Goal: Task Accomplishment & Management: Manage account settings

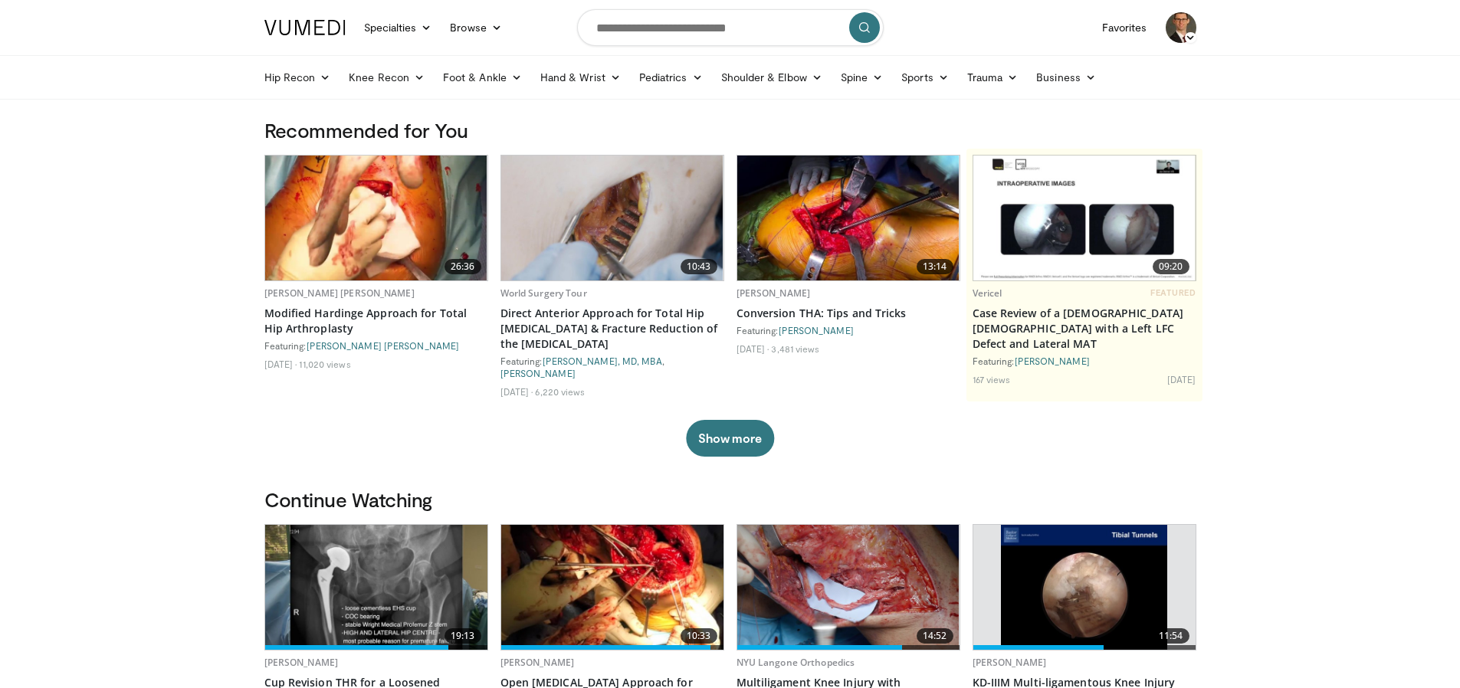
click at [1194, 25] on img at bounding box center [1181, 27] width 31 height 31
click at [1112, 176] on link "Settings" at bounding box center [1103, 175] width 182 height 25
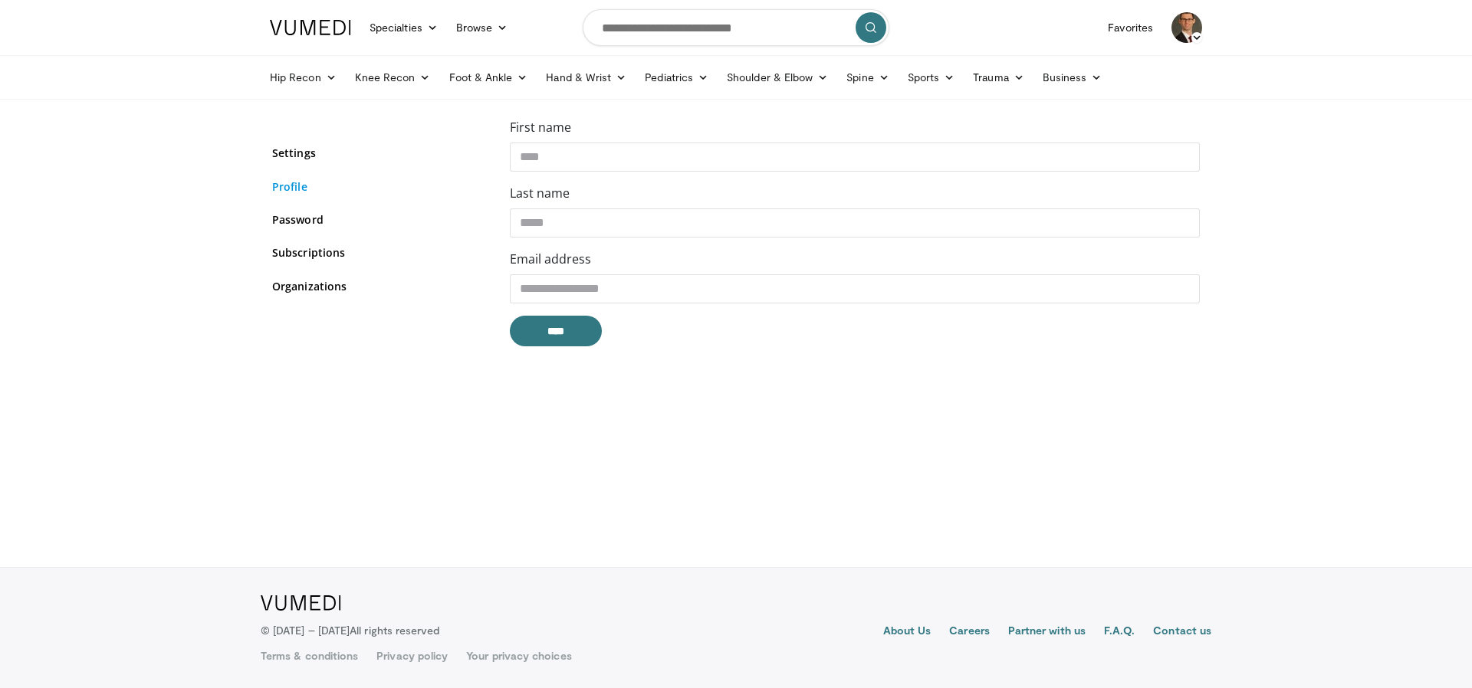
click at [296, 191] on link "Profile" at bounding box center [379, 187] width 215 height 16
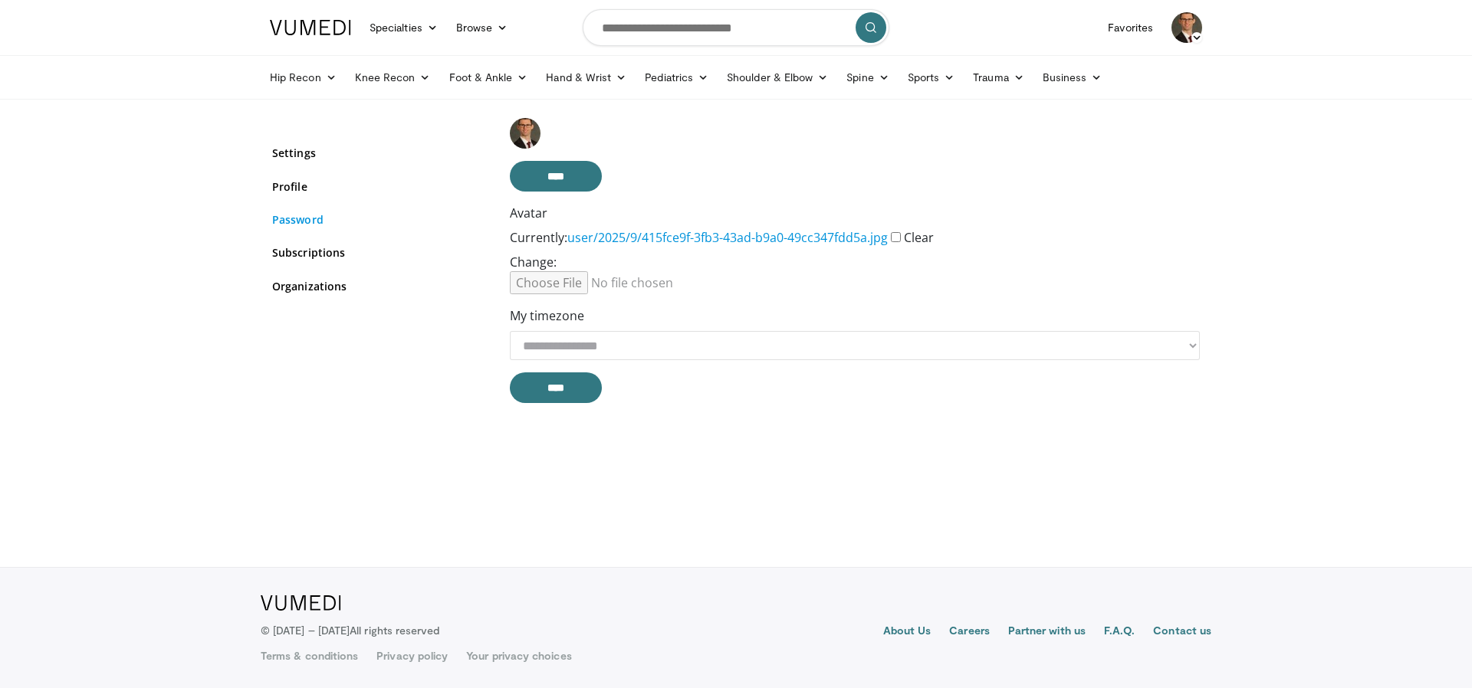
click at [302, 225] on link "Password" at bounding box center [379, 220] width 215 height 16
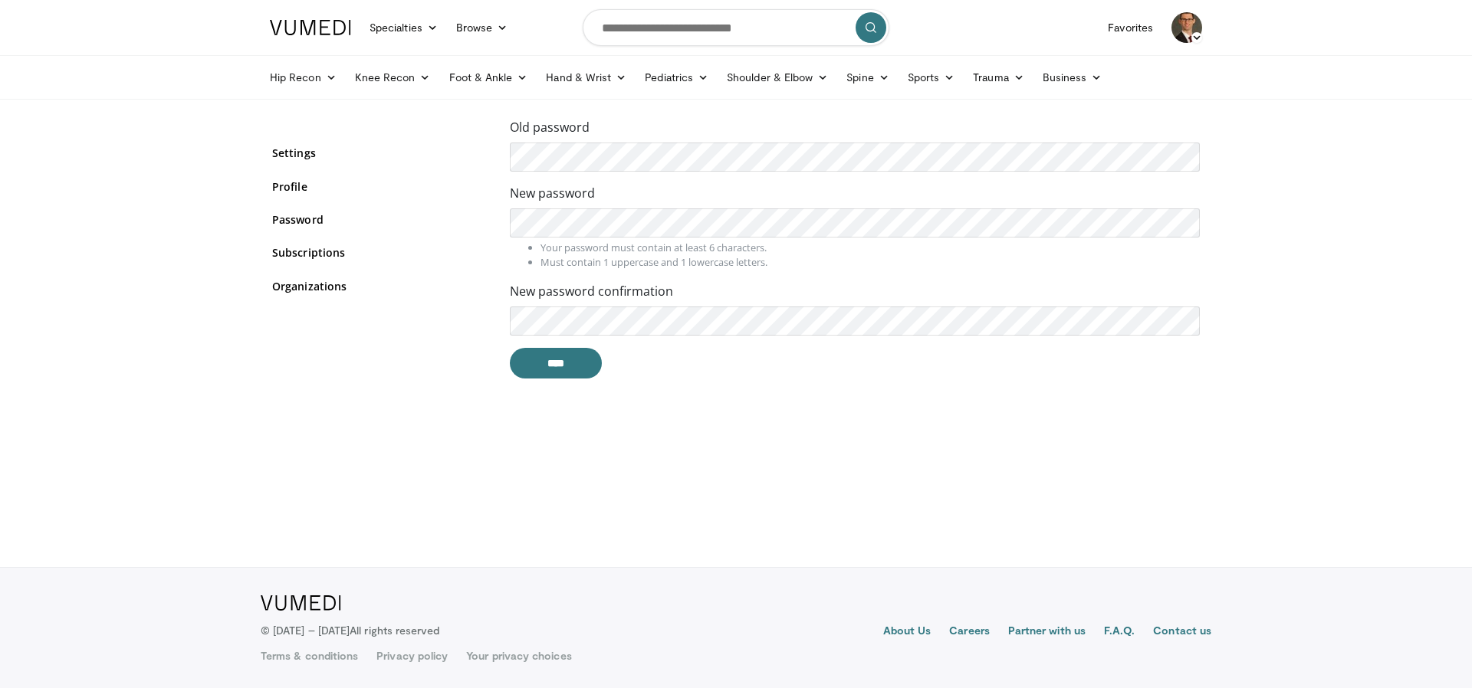
click at [299, 245] on link "Subscriptions" at bounding box center [379, 253] width 215 height 16
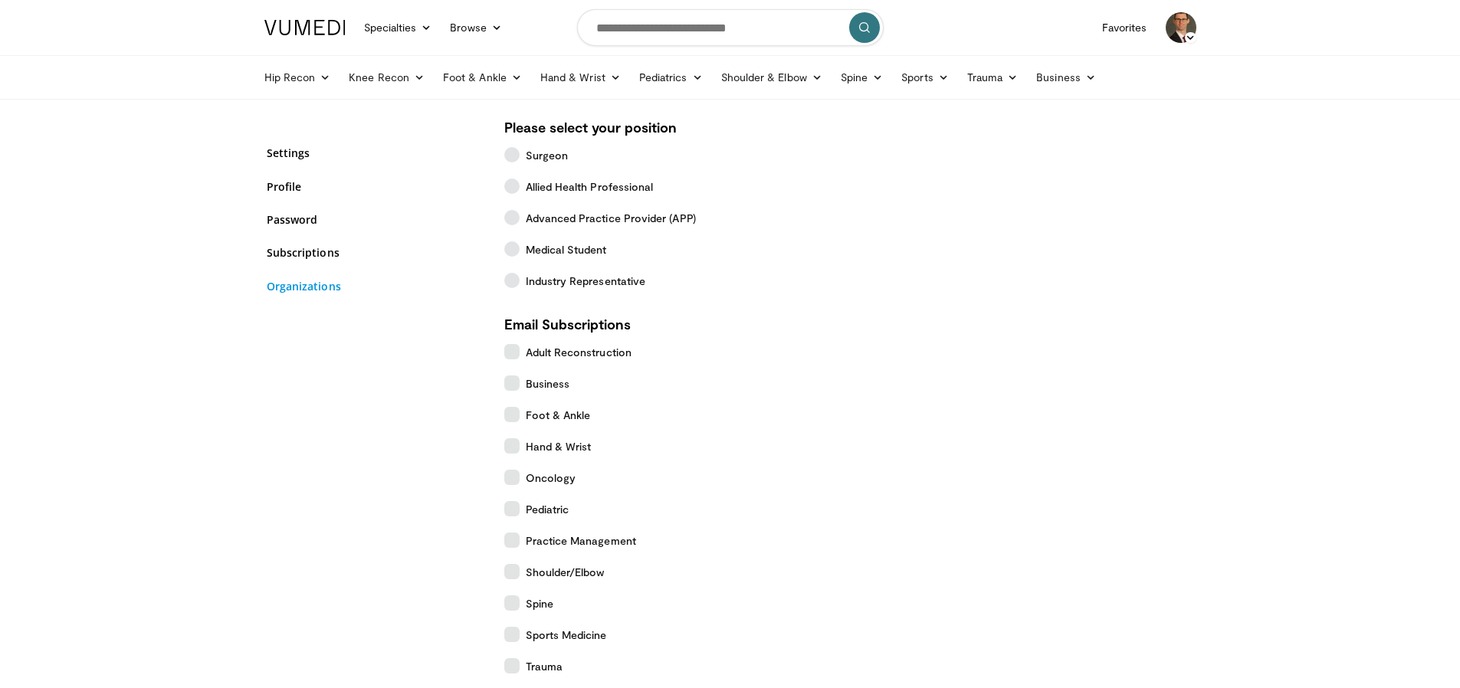
click at [291, 284] on link "Organizations" at bounding box center [374, 286] width 215 height 16
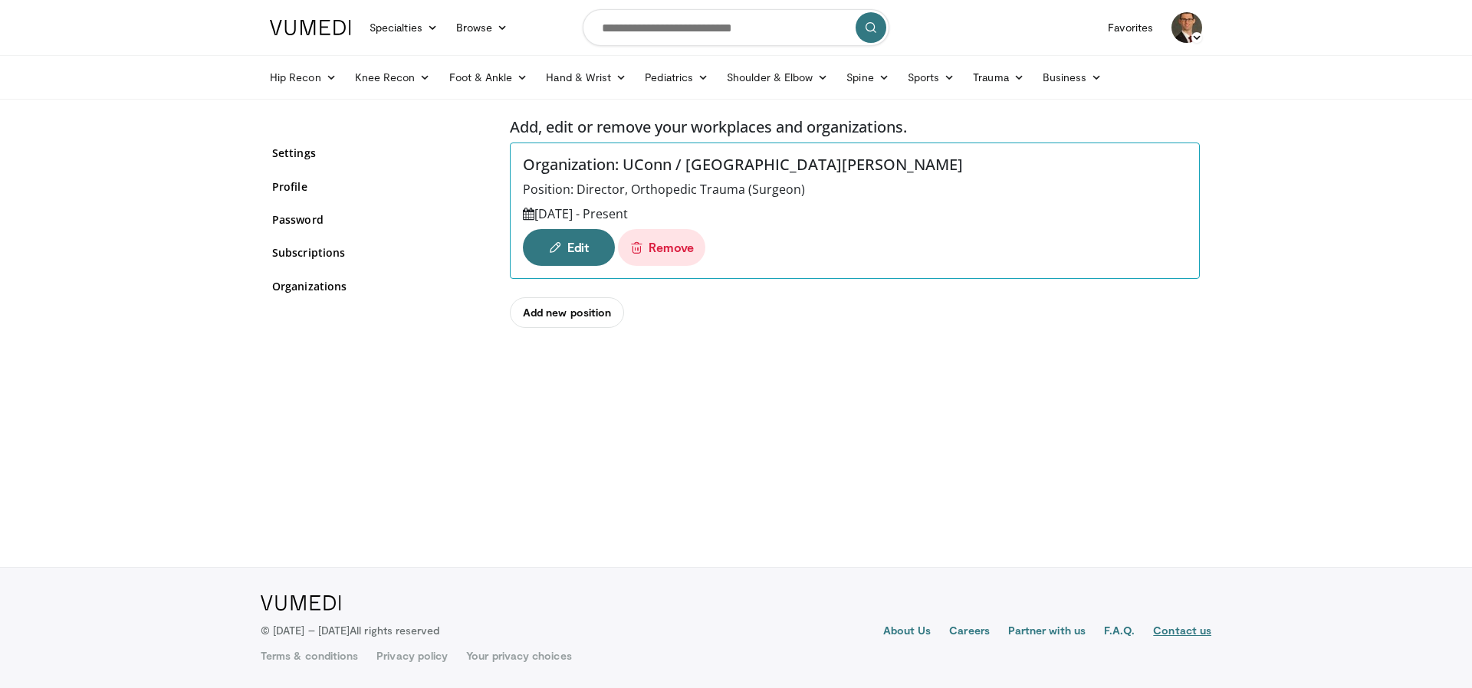
click at [1173, 623] on link "Contact us" at bounding box center [1182, 632] width 58 height 18
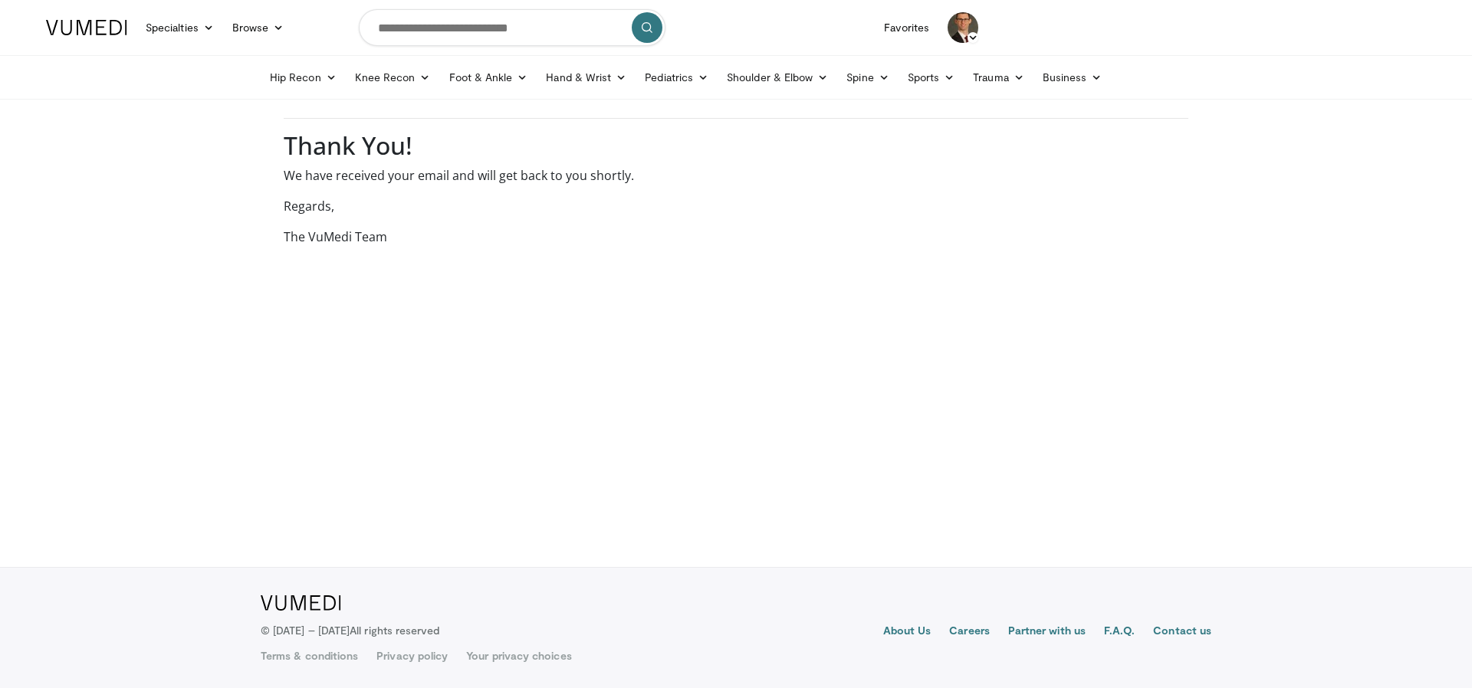
click at [977, 36] on icon at bounding box center [973, 37] width 11 height 11
click at [848, 182] on link "Settings" at bounding box center [884, 175] width 182 height 25
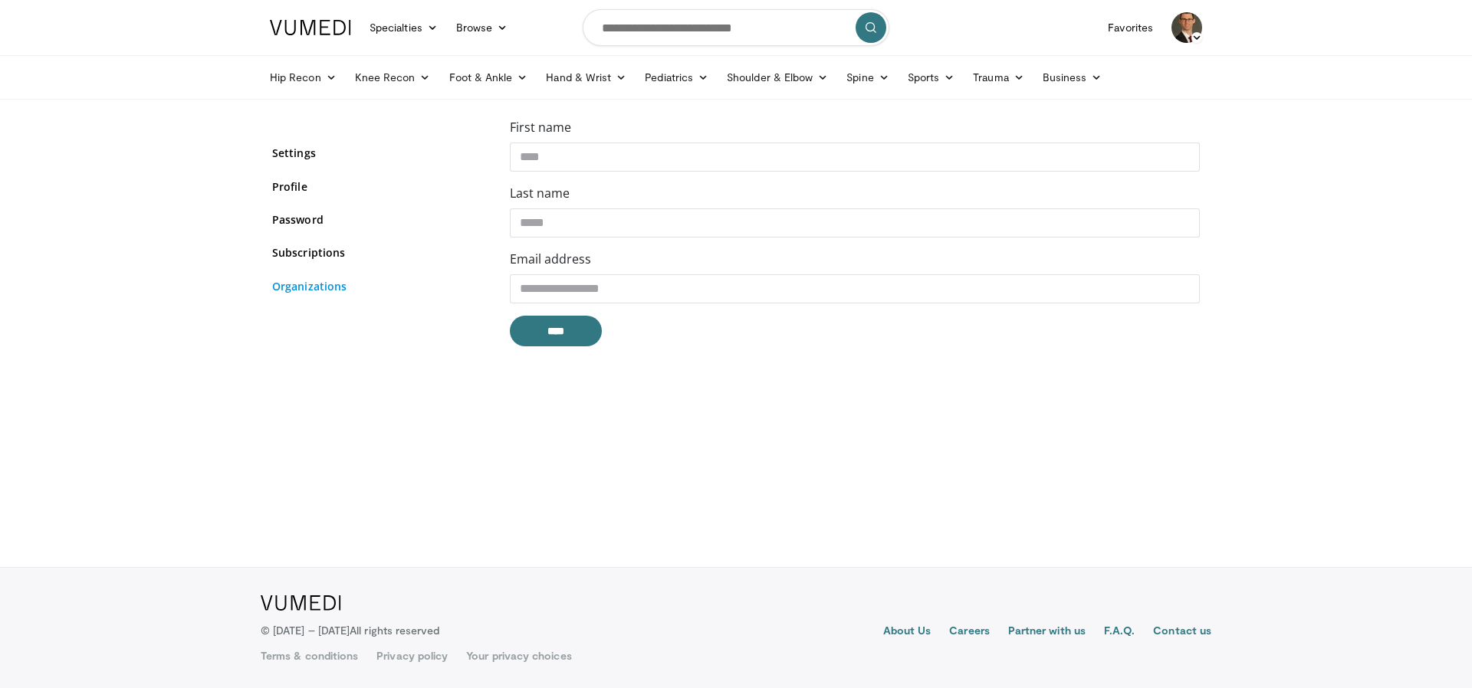
click at [317, 286] on link "Organizations" at bounding box center [379, 286] width 215 height 16
